Goal: Information Seeking & Learning: Learn about a topic

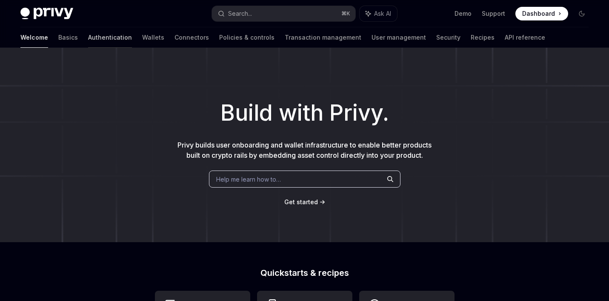
click at [88, 37] on link "Authentication" at bounding box center [110, 37] width 44 height 20
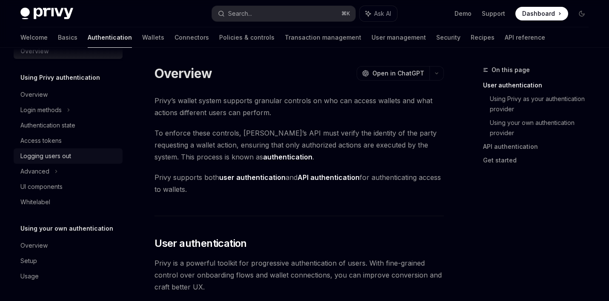
scroll to position [18, 0]
click at [26, 243] on div "Overview" at bounding box center [33, 245] width 27 height 10
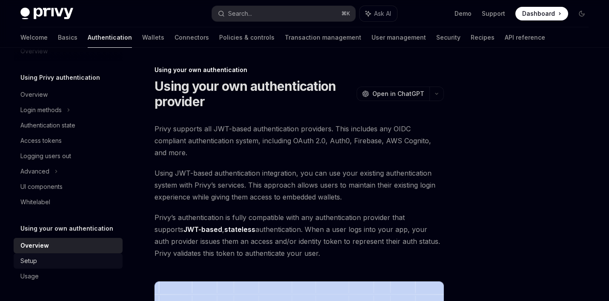
click at [26, 256] on div "Setup" at bounding box center [28, 261] width 17 height 10
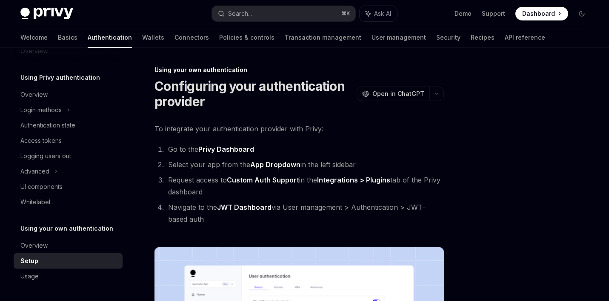
click at [26, 267] on link "Setup" at bounding box center [68, 260] width 109 height 15
click at [28, 277] on div "Usage" at bounding box center [29, 276] width 18 height 10
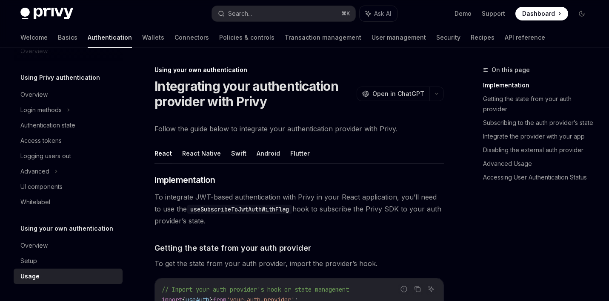
click at [239, 152] on button "Swift" at bounding box center [238, 153] width 15 height 20
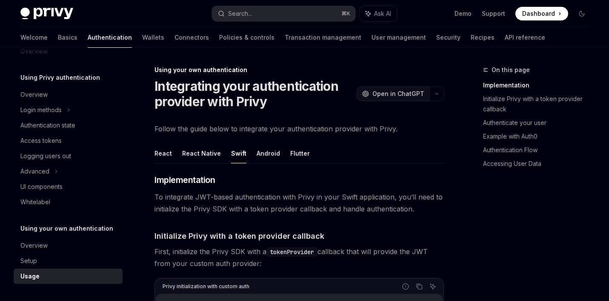
click at [411, 95] on span "Open in ChatGPT" at bounding box center [399, 93] width 52 height 9
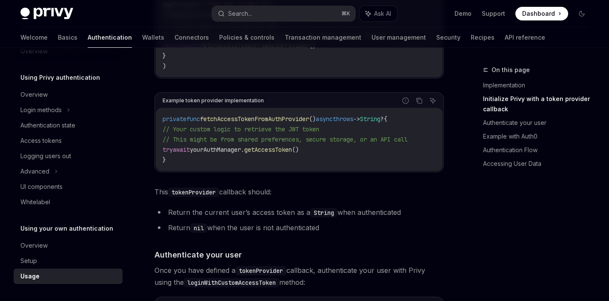
scroll to position [325, 0]
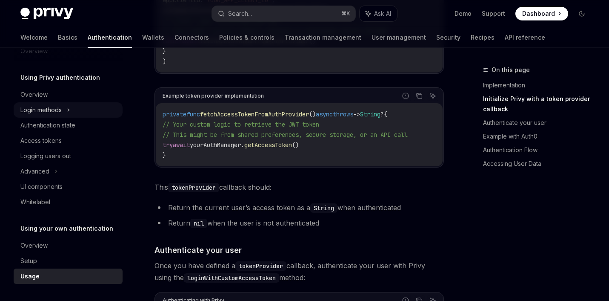
click at [64, 112] on div "Login methods" at bounding box center [68, 109] width 109 height 15
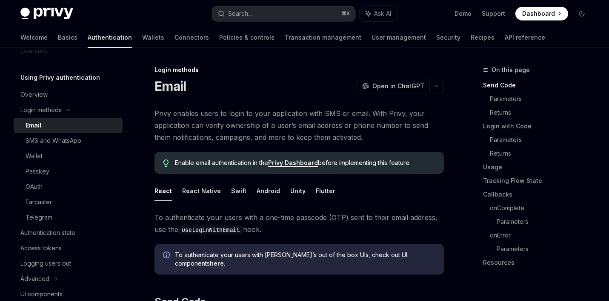
click at [58, 126] on div "Email" at bounding box center [72, 125] width 92 height 10
click at [240, 189] on button "Swift" at bounding box center [238, 191] width 15 height 20
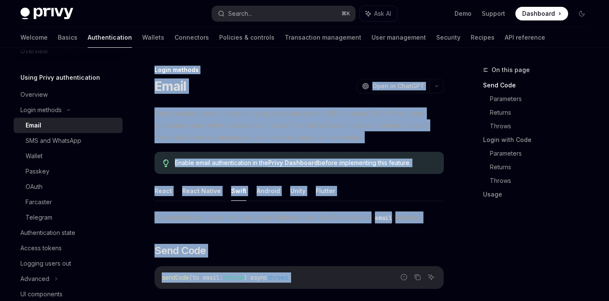
drag, startPoint x: 380, startPoint y: 174, endPoint x: 153, endPoint y: 70, distance: 249.6
copy div "Login methods Email OpenAI Open in ChatGPT OpenAI Open in ChatGPT Privy enables…"
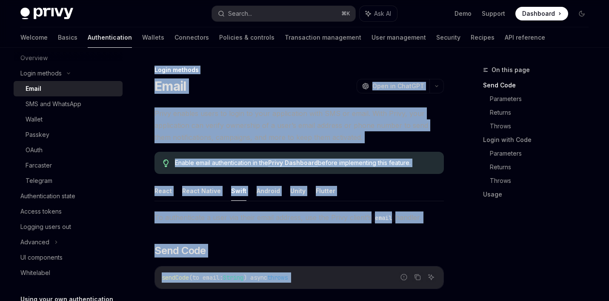
scroll to position [73, 0]
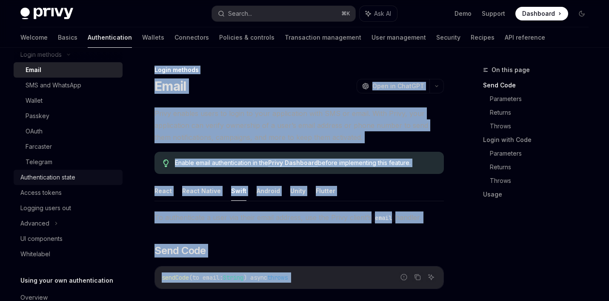
click at [58, 176] on div "Authentication state" at bounding box center [47, 177] width 55 height 10
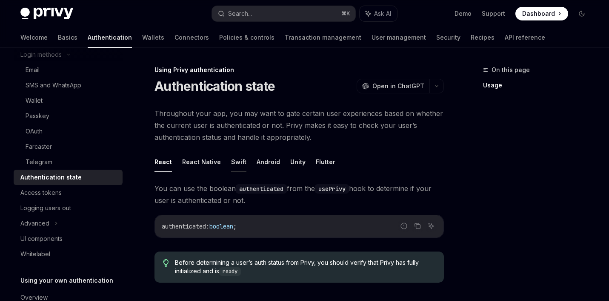
click at [237, 164] on button "Swift" at bounding box center [238, 162] width 15 height 20
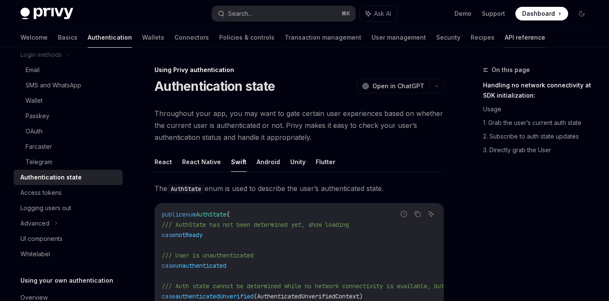
click at [505, 32] on link "API reference" at bounding box center [525, 37] width 40 height 20
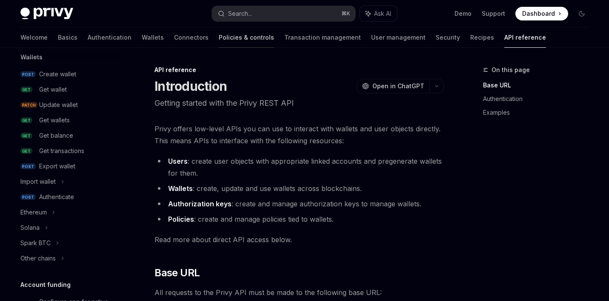
click at [219, 35] on link "Policies & controls" at bounding box center [246, 37] width 55 height 20
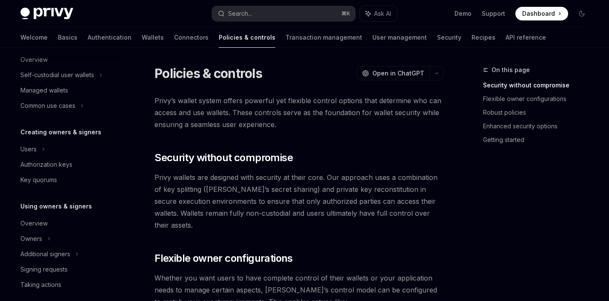
scroll to position [107, 0]
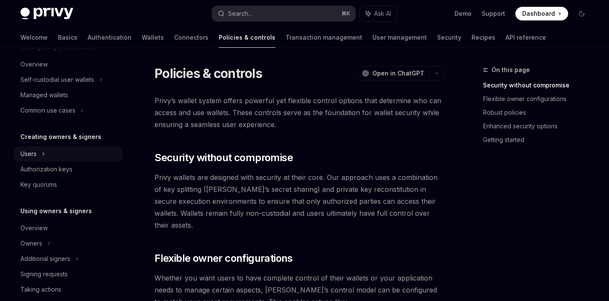
click at [65, 152] on div "Users" at bounding box center [68, 153] width 109 height 15
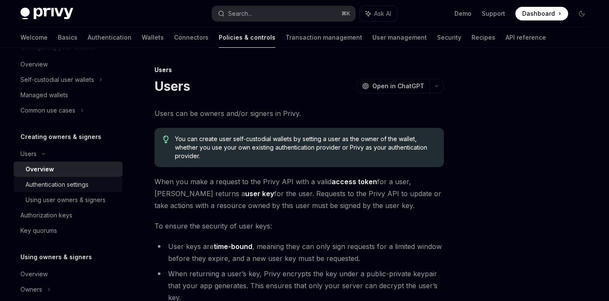
click at [65, 182] on div "Authentication settings" at bounding box center [57, 184] width 63 height 10
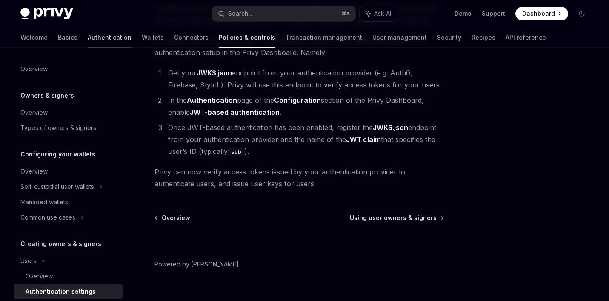
click at [88, 36] on link "Authentication" at bounding box center [110, 37] width 44 height 20
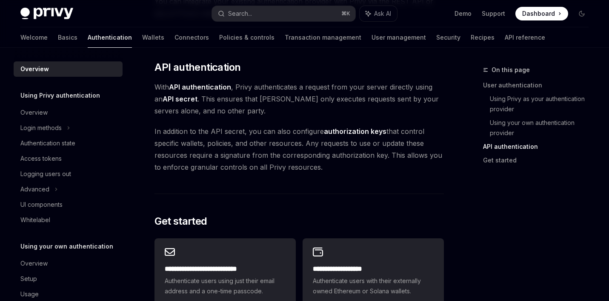
scroll to position [588, 0]
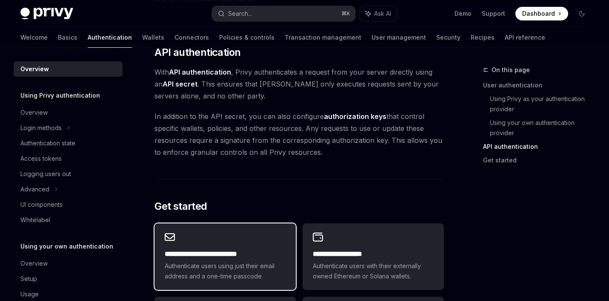
click at [230, 229] on div "**********" at bounding box center [225, 256] width 141 height 66
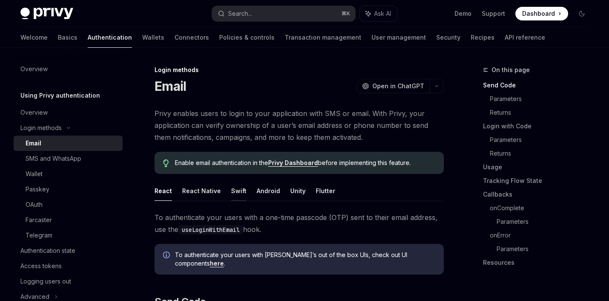
click at [236, 189] on button "Swift" at bounding box center [238, 191] width 15 height 20
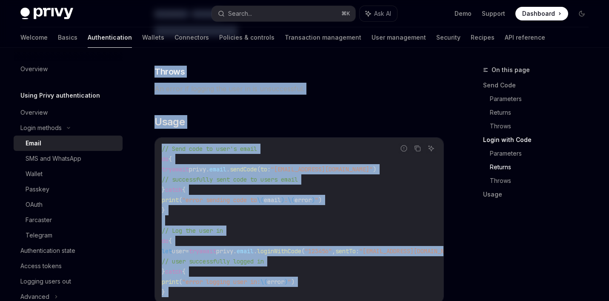
scroll to position [680, 0]
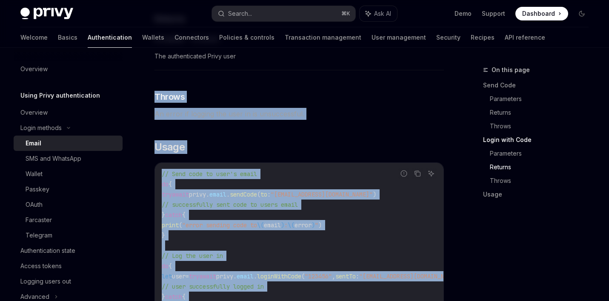
drag, startPoint x: 240, startPoint y: 182, endPoint x: 211, endPoint y: 83, distance: 103.4
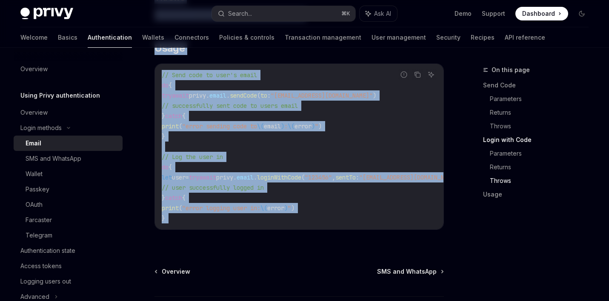
scroll to position [812, 0]
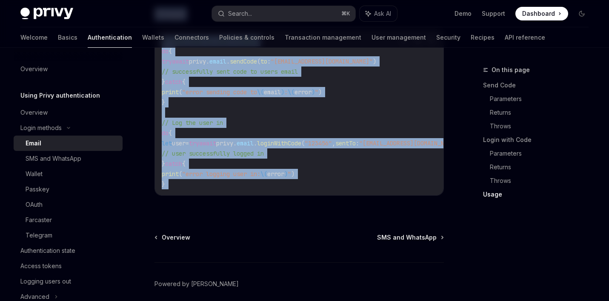
click at [223, 118] on code "// Send code to user's email do { try await privy. email . sendCode ( to : "myu…" at bounding box center [324, 112] width 324 height 153
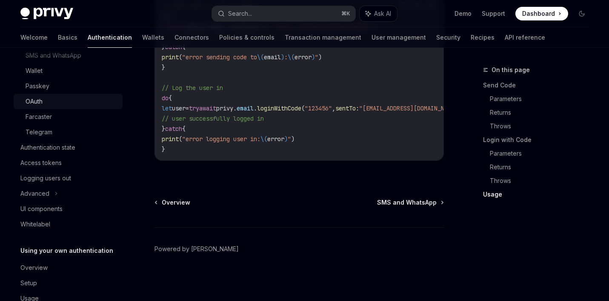
scroll to position [104, 0]
click at [118, 197] on div "Advanced" at bounding box center [68, 192] width 109 height 15
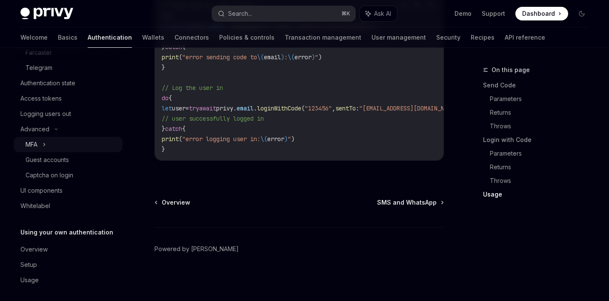
scroll to position [168, 0]
click at [97, 194] on div "UI components" at bounding box center [68, 189] width 97 height 10
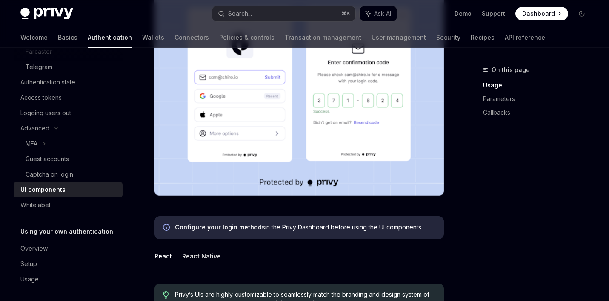
scroll to position [262, 0]
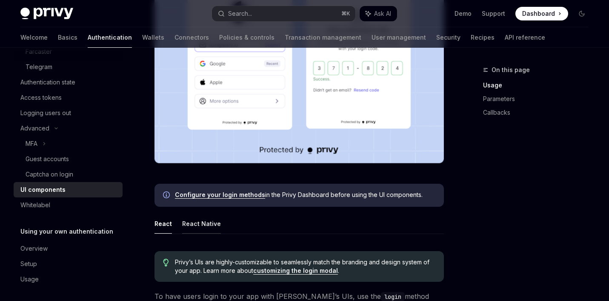
click at [201, 221] on button "React Native" at bounding box center [201, 223] width 39 height 20
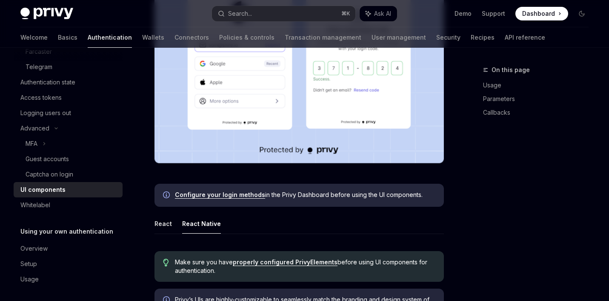
type textarea "*"
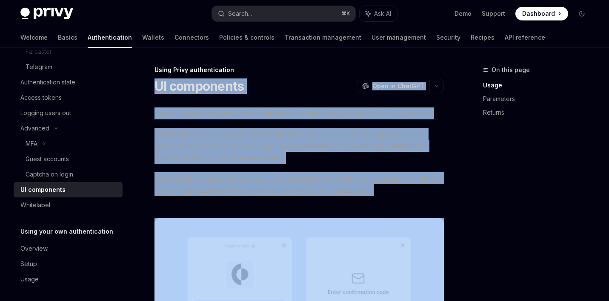
drag, startPoint x: 336, startPoint y: 156, endPoint x: 152, endPoint y: 79, distance: 199.5
copy div "UI components OpenAI Open in ChatGPT OpenAI Open in ChatGPT Privy supports easy…"
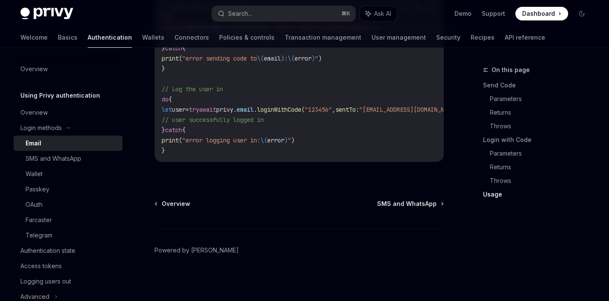
scroll to position [18, 0]
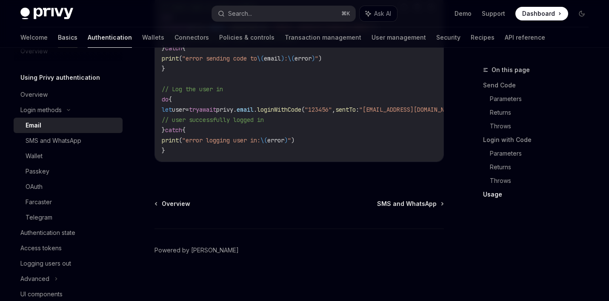
click at [58, 41] on link "Basics" at bounding box center [68, 37] width 20 height 20
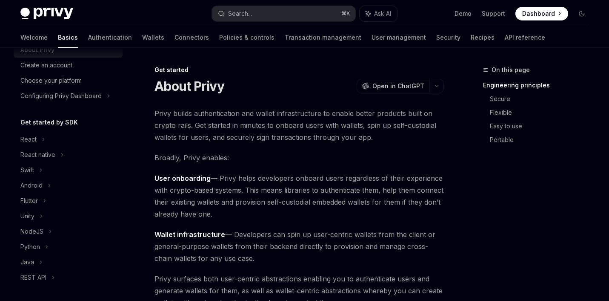
scroll to position [36, 0]
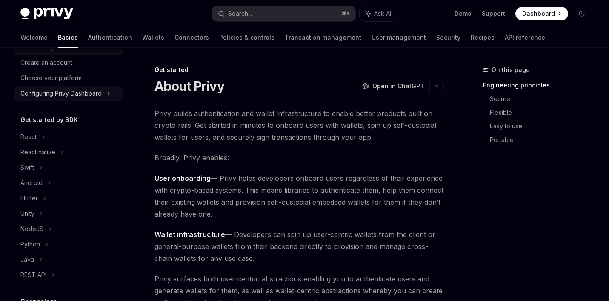
click at [70, 87] on div "Configuring Privy Dashboard" at bounding box center [68, 93] width 109 height 15
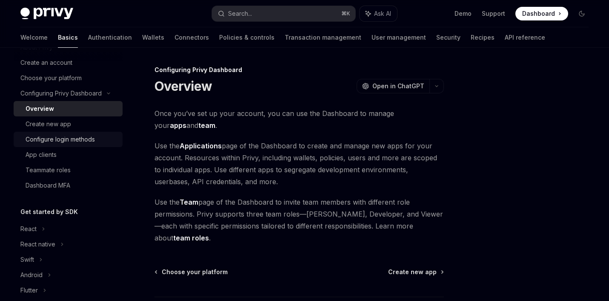
click at [73, 137] on div "Configure login methods" at bounding box center [60, 139] width 69 height 10
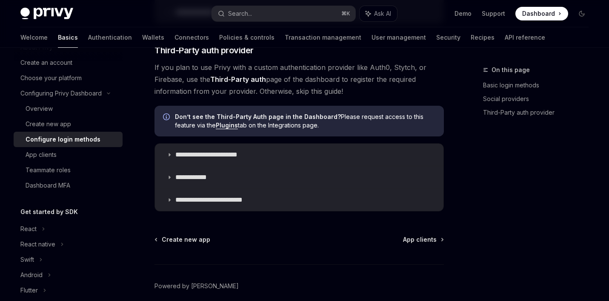
scroll to position [514, 0]
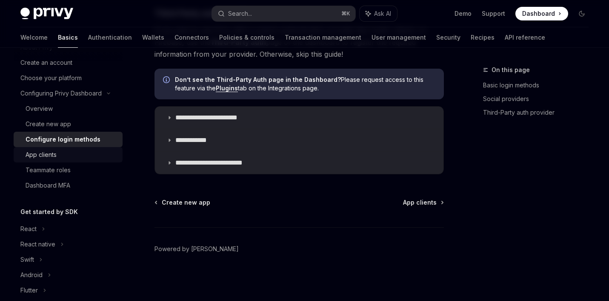
click at [65, 156] on div "App clients" at bounding box center [72, 154] width 92 height 10
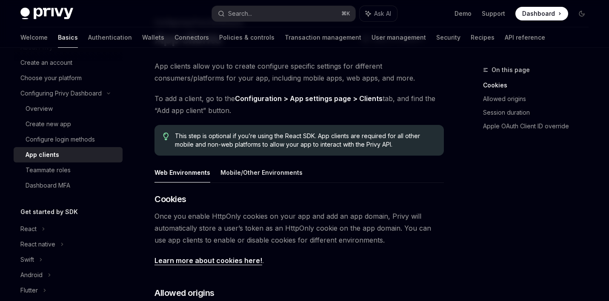
scroll to position [103, 0]
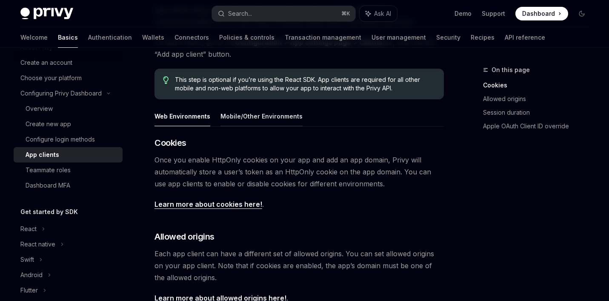
click at [261, 115] on button "Mobile/Other Environments" at bounding box center [262, 116] width 82 height 20
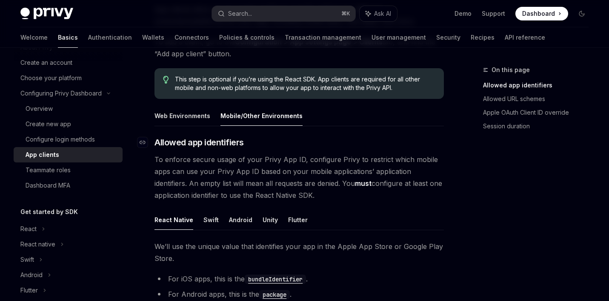
scroll to position [106, 0]
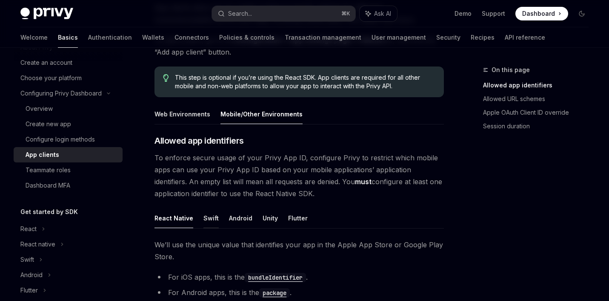
click at [209, 224] on button "Swift" at bounding box center [211, 218] width 15 height 20
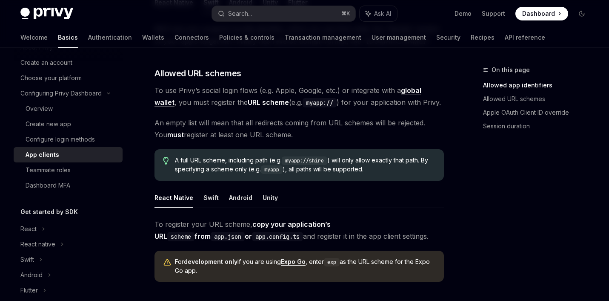
scroll to position [322, 0]
click at [210, 207] on button "Swift" at bounding box center [211, 197] width 15 height 20
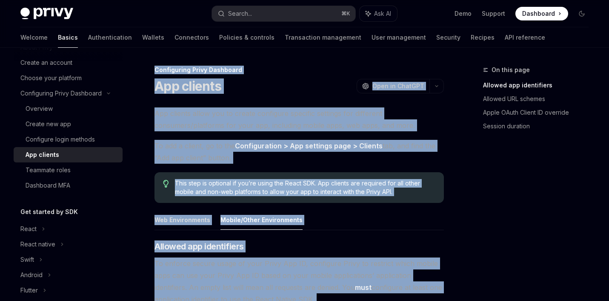
drag, startPoint x: 408, startPoint y: 176, endPoint x: 152, endPoint y: 70, distance: 276.5
copy div "Loremipsumd Sitam Consectet Adi elitsed DoeiUS Temp in UtlaBOR EtdoLO Magn al E…"
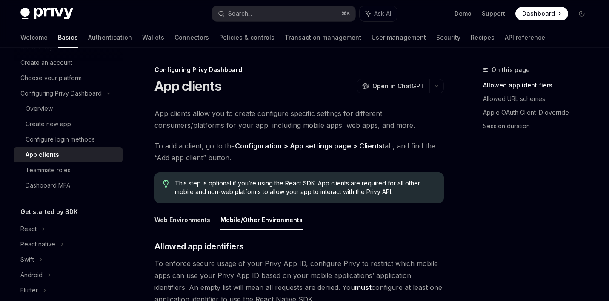
scroll to position [47, 0]
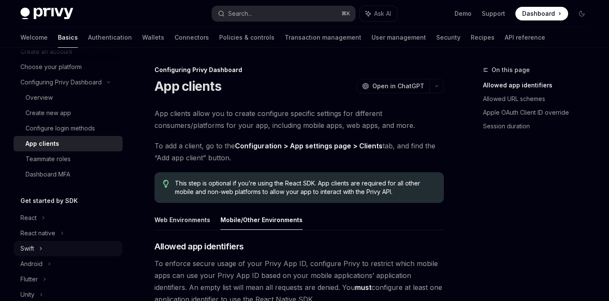
click at [32, 252] on div "Swift" at bounding box center [27, 248] width 14 height 10
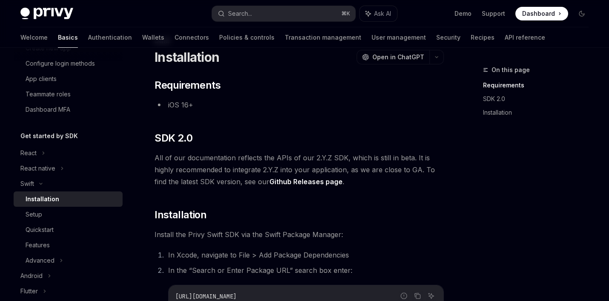
scroll to position [29, 0]
click at [305, 182] on link "Github Releases page" at bounding box center [306, 181] width 73 height 9
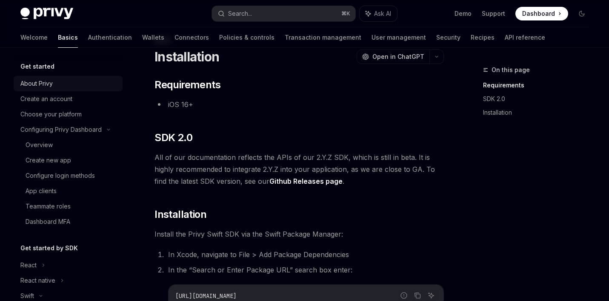
scroll to position [0, 0]
click at [88, 36] on link "Authentication" at bounding box center [110, 37] width 44 height 20
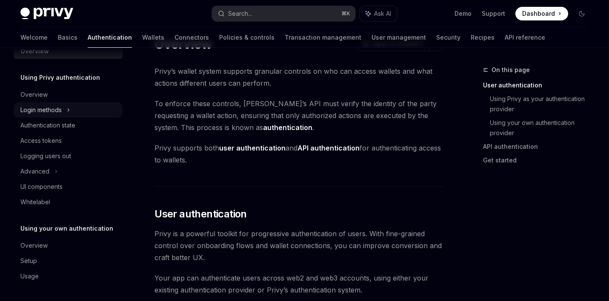
scroll to position [18, 0]
click at [49, 110] on div "Login methods" at bounding box center [40, 110] width 41 height 10
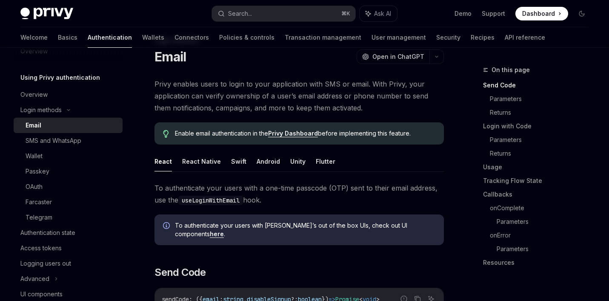
click at [41, 127] on div "Email" at bounding box center [34, 125] width 16 height 10
click at [238, 164] on button "Swift" at bounding box center [238, 161] width 15 height 20
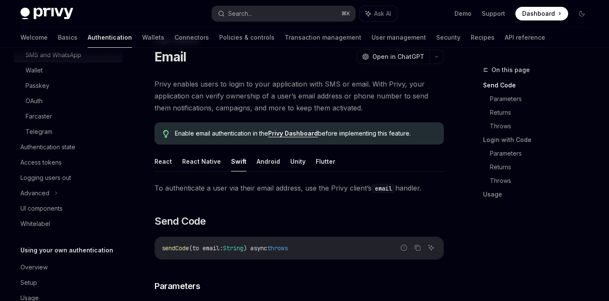
scroll to position [110, 0]
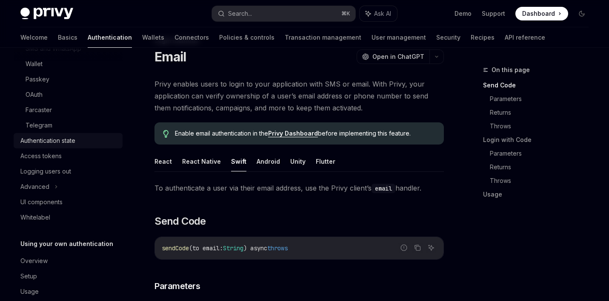
click at [92, 138] on div "Authentication state" at bounding box center [68, 140] width 97 height 10
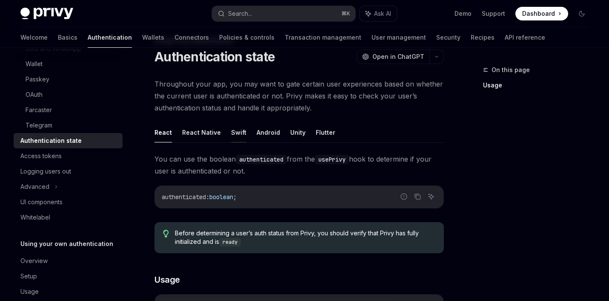
click at [237, 134] on button "Swift" at bounding box center [238, 132] width 15 height 20
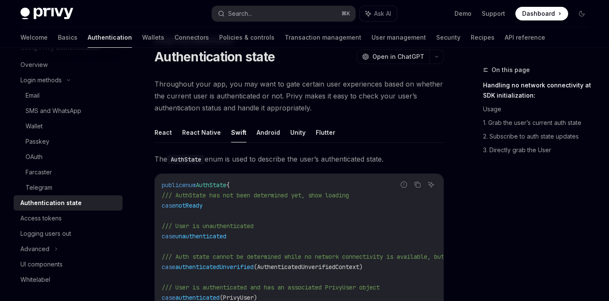
scroll to position [49, 0]
click at [50, 217] on div "Access tokens" at bounding box center [40, 217] width 41 height 10
